Goal: Find specific page/section: Find specific page/section

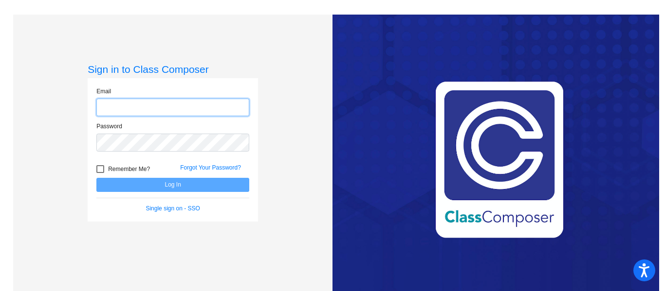
type input "[PERSON_NAME][EMAIL_ADDRESS][DOMAIN_NAME]"
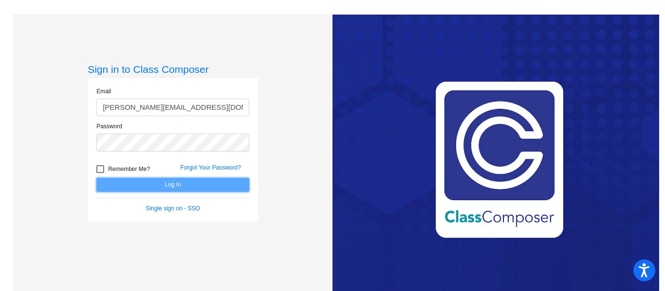
click at [216, 182] on button "Log In" at bounding box center [172, 185] width 153 height 14
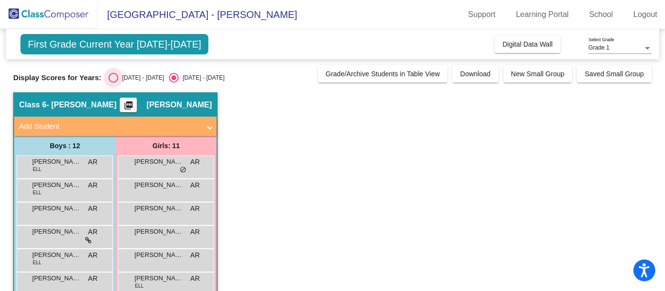
click at [127, 80] on div "[DATE] - [DATE]" at bounding box center [141, 77] width 46 height 9
click at [113, 83] on input "[DATE] - [DATE]" at bounding box center [113, 83] width 0 height 0
radio input "true"
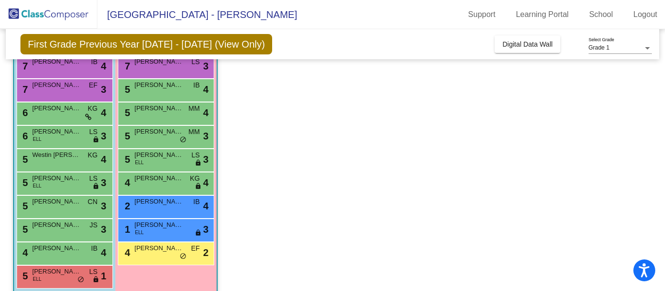
scroll to position [160, 0]
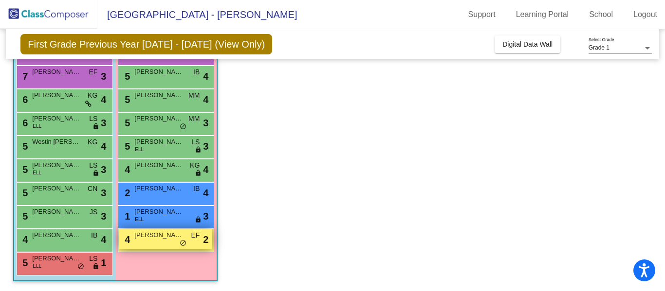
click at [168, 240] on span "[PERSON_NAME]" at bounding box center [158, 236] width 49 height 10
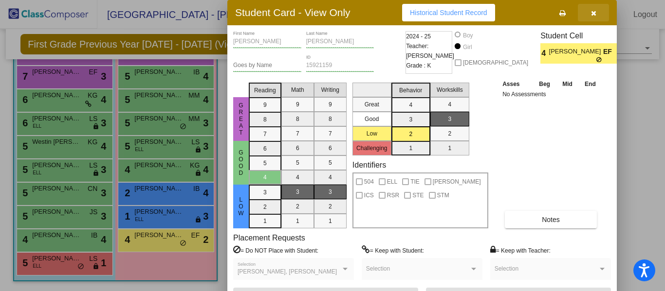
click at [595, 10] on icon "button" at bounding box center [593, 13] width 5 height 7
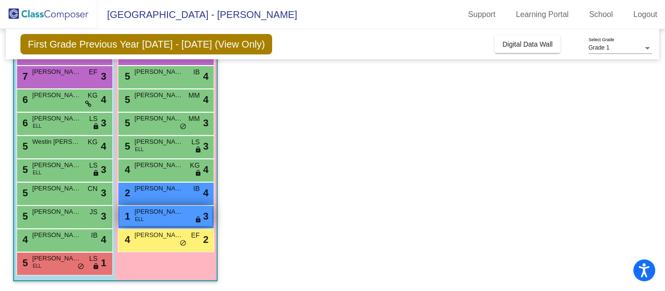
click at [160, 219] on div "1 [PERSON_NAME] ELL lock do_not_disturb_alt 3" at bounding box center [165, 216] width 93 height 20
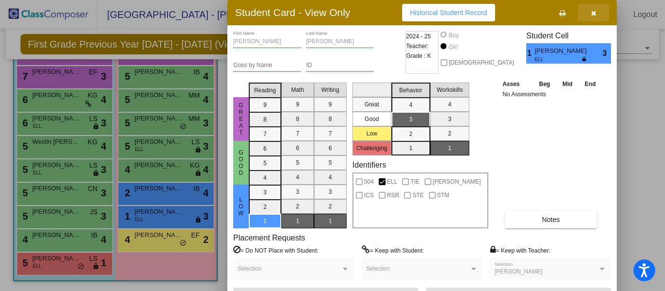
click at [599, 11] on button "button" at bounding box center [593, 13] width 31 height 18
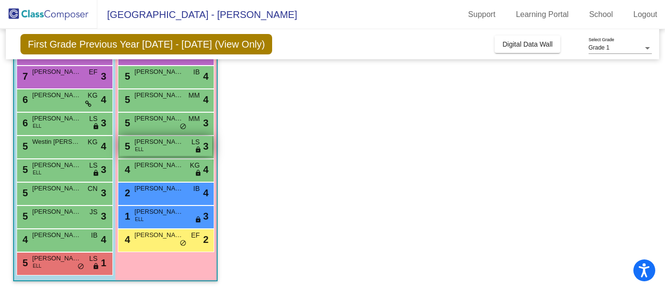
click at [159, 145] on span "[PERSON_NAME]" at bounding box center [158, 142] width 49 height 10
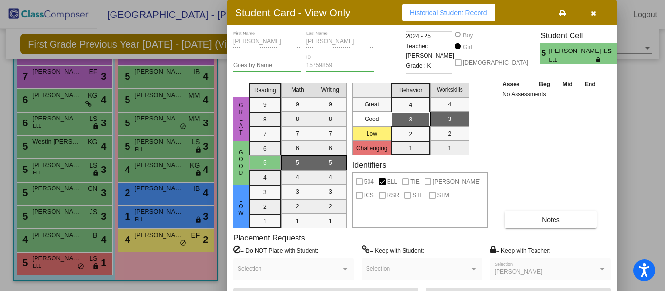
click at [589, 12] on button "button" at bounding box center [593, 13] width 31 height 18
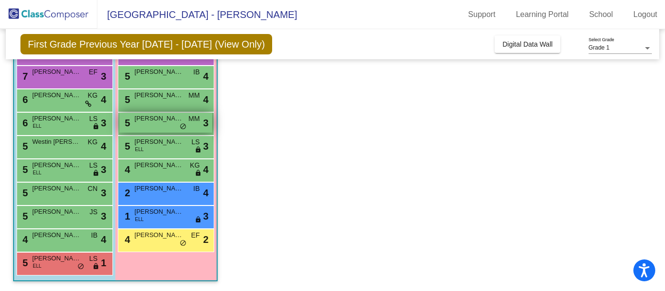
click at [129, 127] on span "5" at bounding box center [126, 123] width 8 height 11
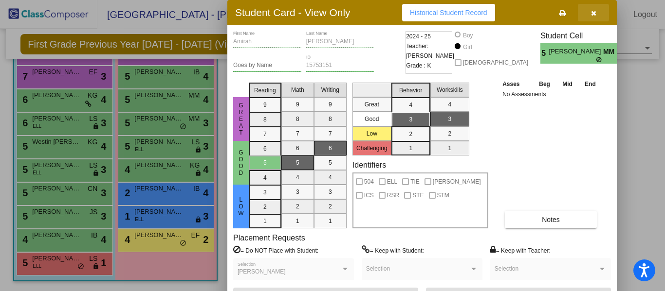
click at [594, 8] on button "button" at bounding box center [593, 13] width 31 height 18
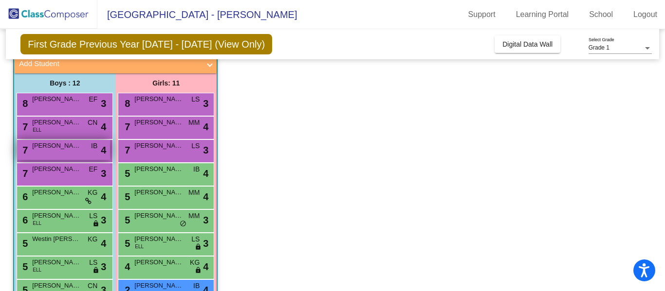
scroll to position [111, 0]
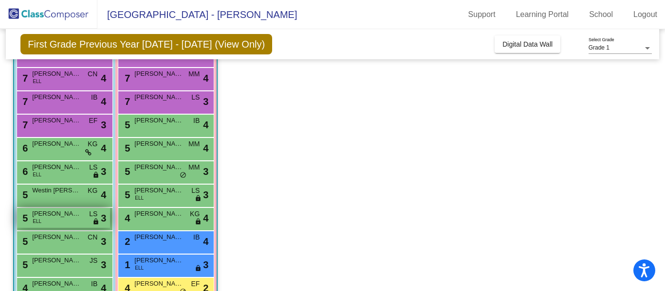
click at [62, 225] on div "5 [PERSON_NAME] [PERSON_NAME] lock do_not_disturb_alt 3" at bounding box center [63, 218] width 93 height 20
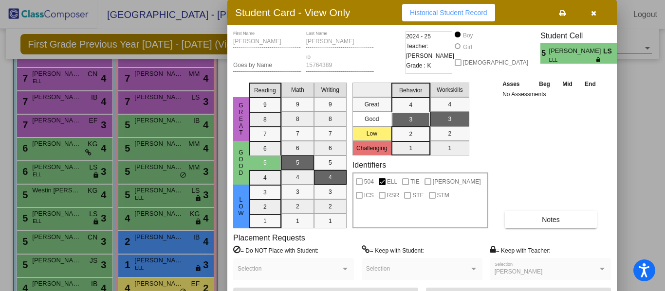
click at [597, 11] on button "button" at bounding box center [593, 13] width 31 height 18
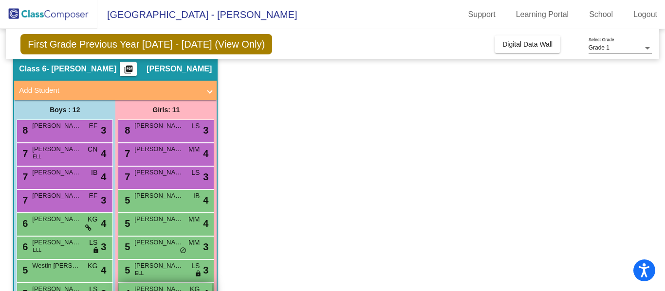
scroll to position [14, 0]
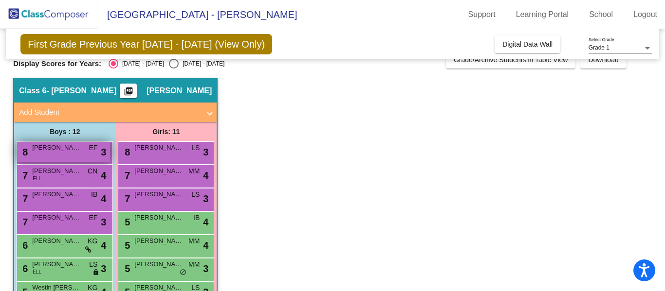
click at [72, 153] on div "8 [PERSON_NAME] EF lock do_not_disturb_alt 3" at bounding box center [63, 152] width 93 height 20
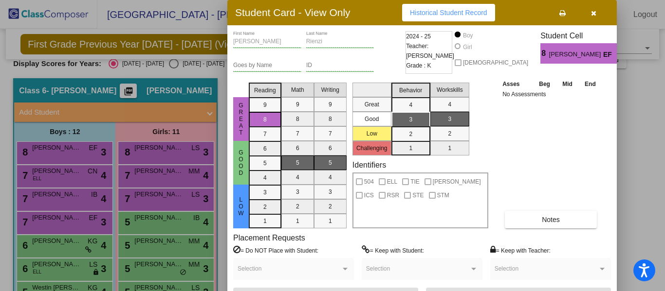
click at [601, 11] on button "button" at bounding box center [593, 13] width 31 height 18
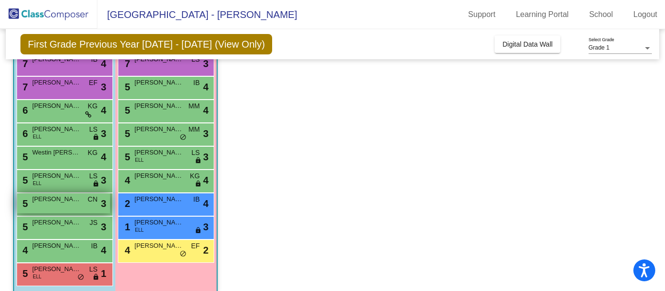
scroll to position [160, 0]
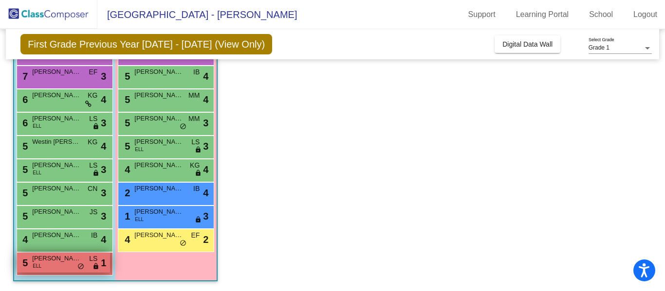
click at [84, 270] on span "do_not_disturb_alt" at bounding box center [80, 267] width 7 height 8
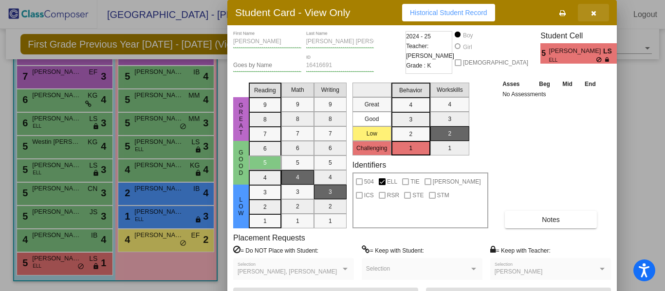
click at [599, 13] on button "button" at bounding box center [593, 13] width 31 height 18
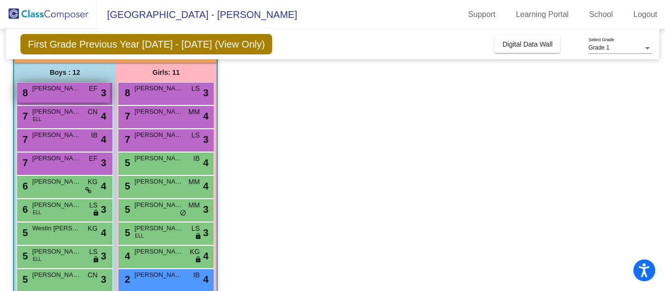
scroll to position [63, 0]
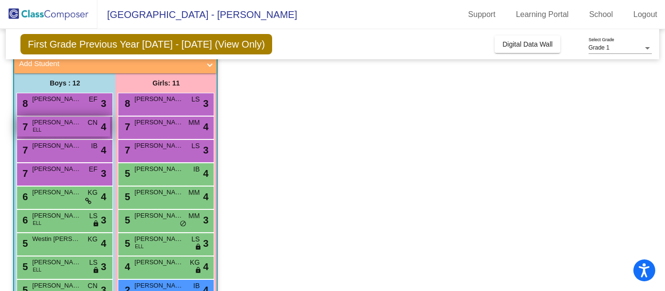
click at [43, 130] on div "7 [PERSON_NAME] ELL CN lock do_not_disturb_alt 4" at bounding box center [63, 127] width 93 height 20
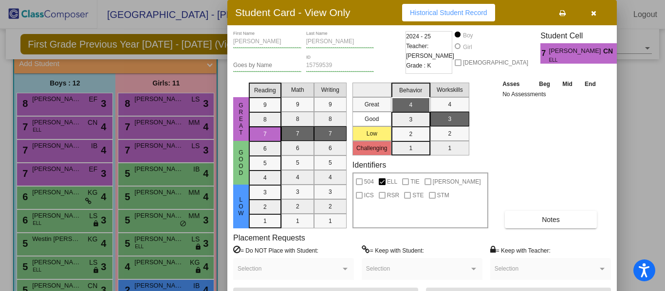
click at [600, 16] on button "button" at bounding box center [593, 13] width 31 height 18
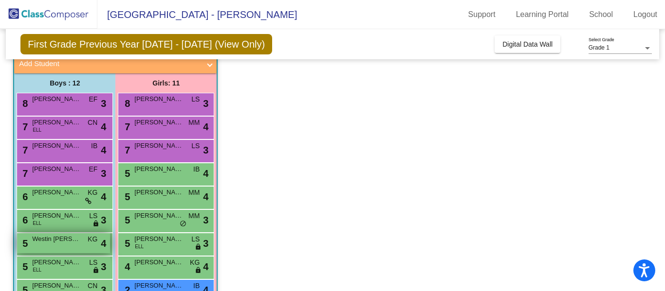
click at [58, 243] on span "Westin [PERSON_NAME]" at bounding box center [56, 240] width 49 height 10
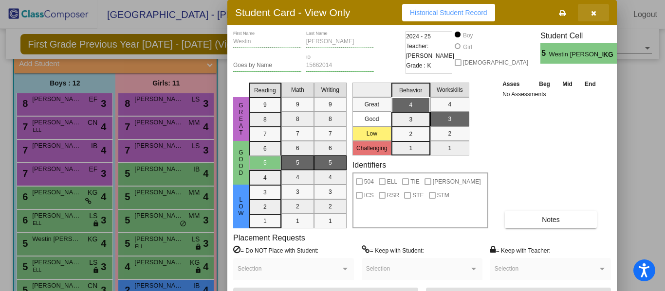
click at [595, 15] on icon "button" at bounding box center [593, 13] width 5 height 7
